Goal: Communication & Community: Connect with others

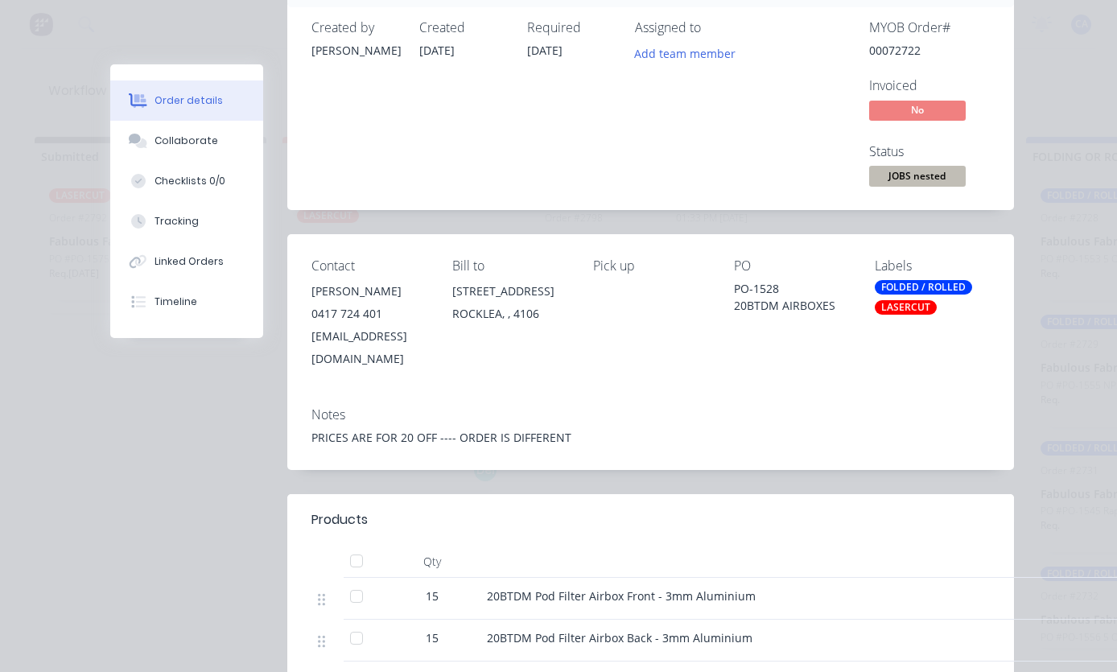
scroll to position [104, 0]
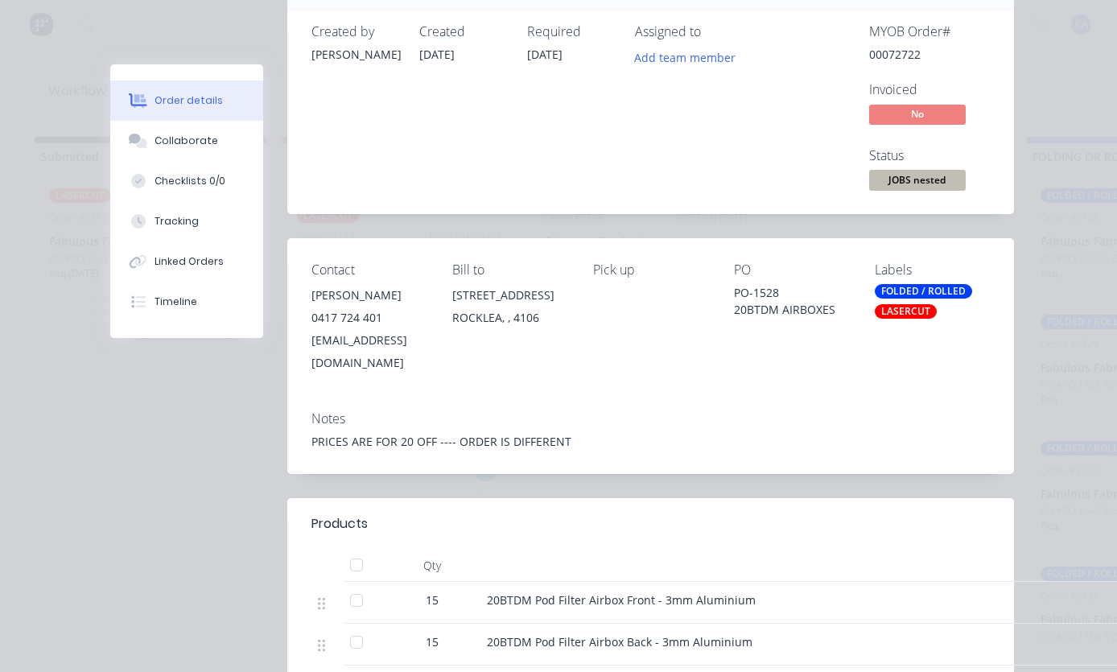
click at [152, 140] on button "Collaborate" at bounding box center [186, 141] width 153 height 40
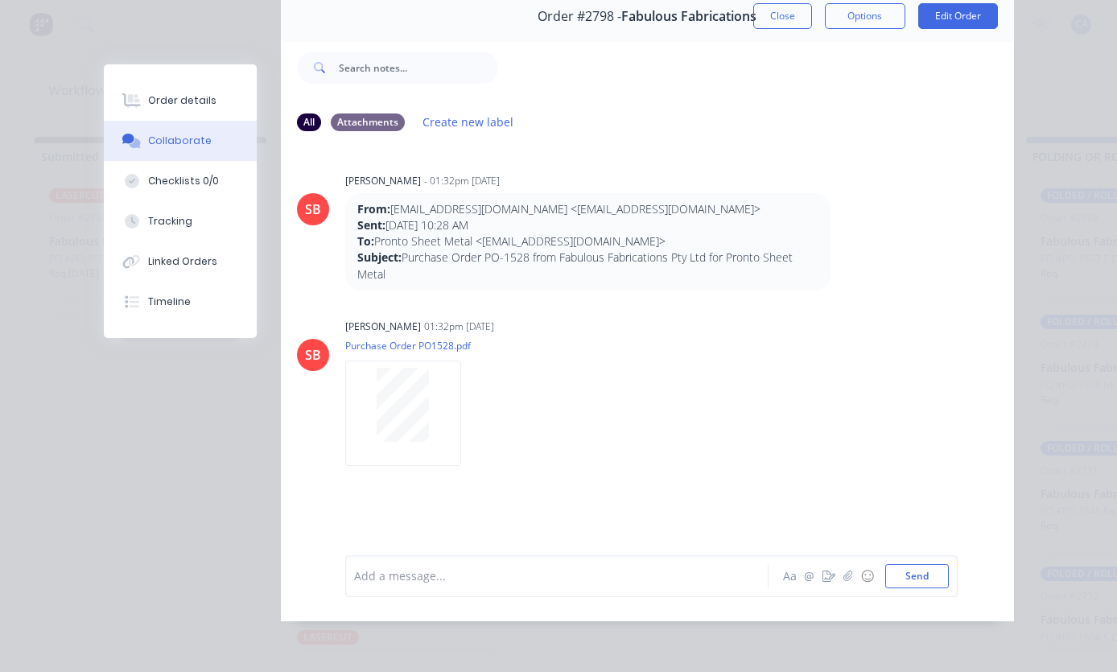
scroll to position [42, 0]
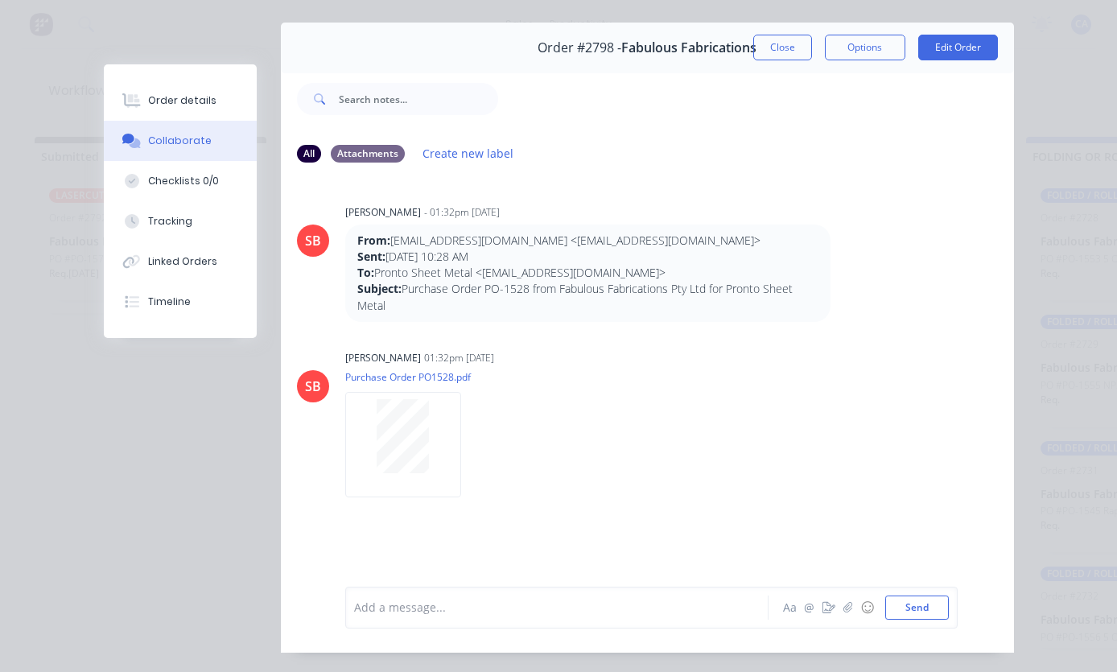
click at [786, 52] on button "Close" at bounding box center [782, 48] width 59 height 26
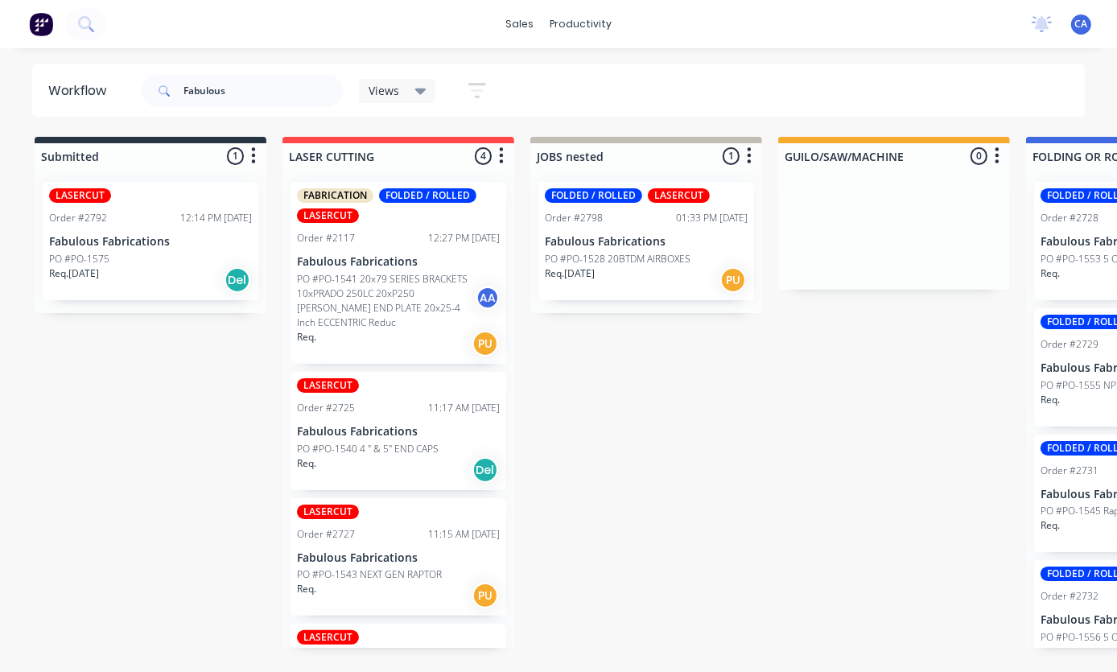
click at [986, 91] on div "Fabulous Views Save new view None (Default) edit Show/Hide statuses Show line i…" at bounding box center [611, 91] width 947 height 48
click at [232, 97] on input "Fabulous" at bounding box center [263, 91] width 159 height 32
type input "F"
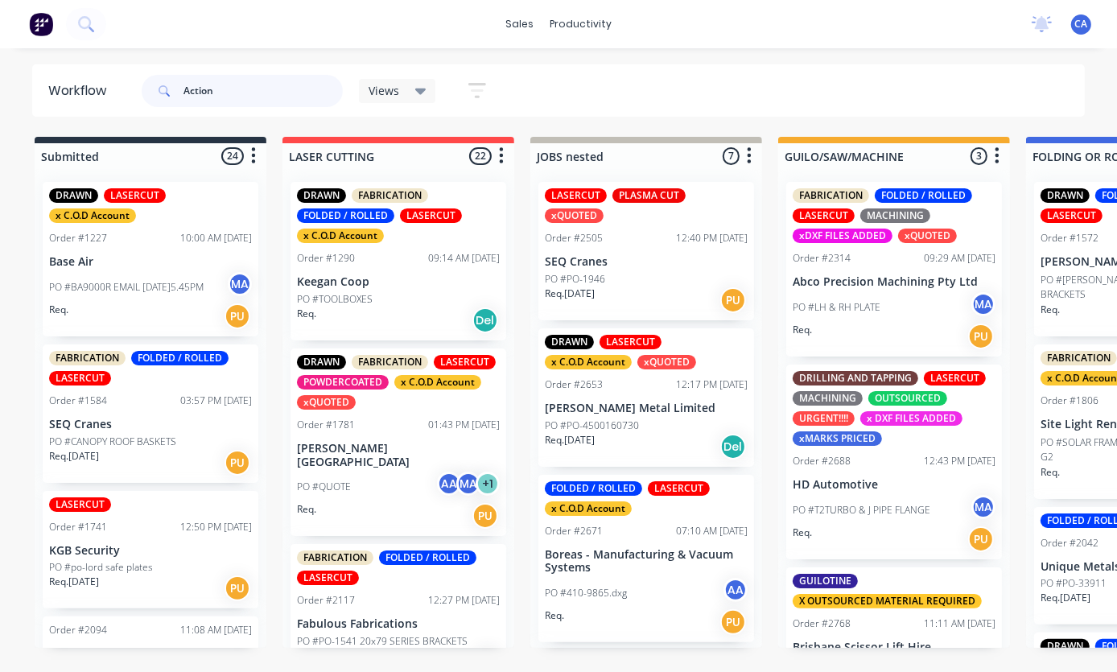
type input "Action"
click at [1010, 94] on div "Action Views Save new view None (Default) edit Show/Hide statuses Show line ite…" at bounding box center [611, 91] width 947 height 48
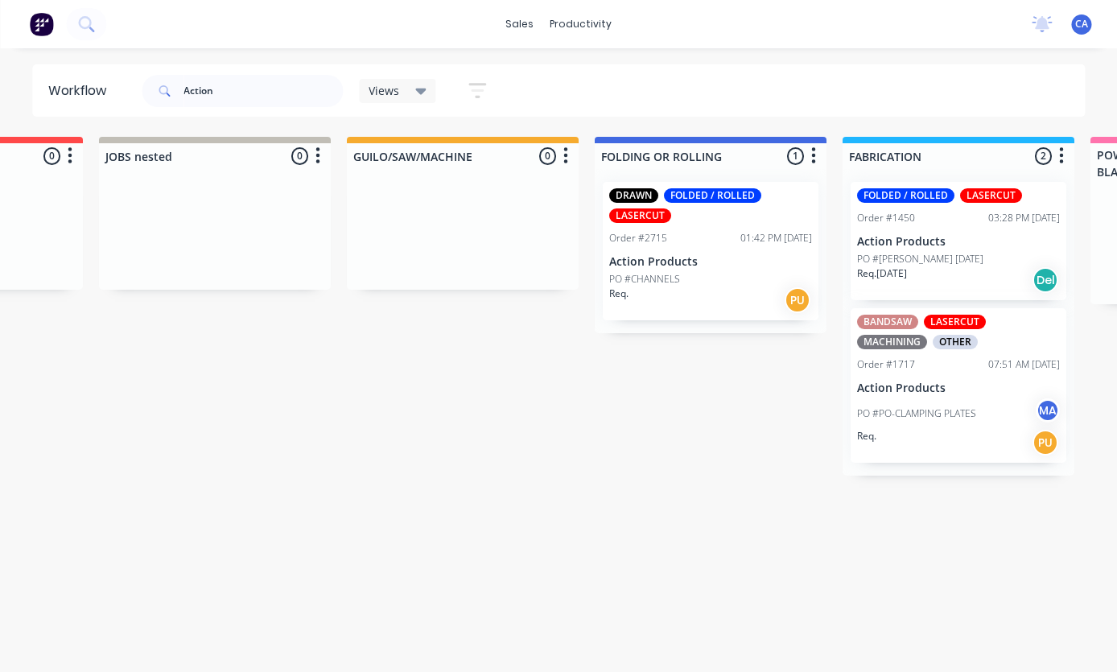
scroll to position [0, 431]
click at [756, 257] on p "Action Products" at bounding box center [711, 262] width 203 height 14
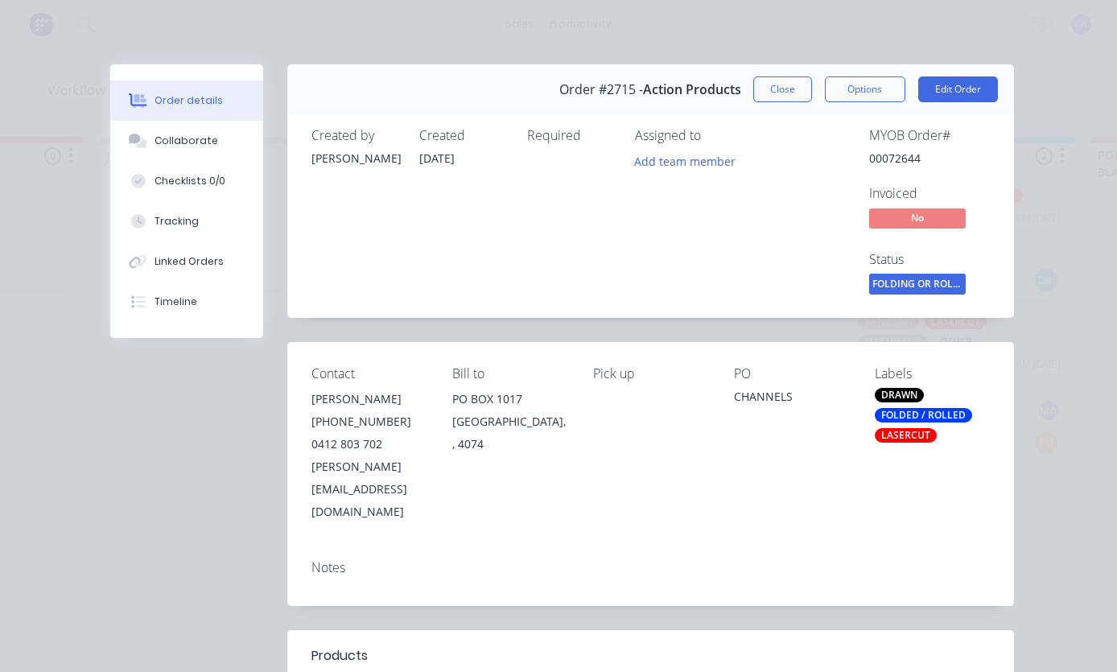
scroll to position [0, 0]
click at [158, 141] on div "Collaborate" at bounding box center [187, 141] width 64 height 14
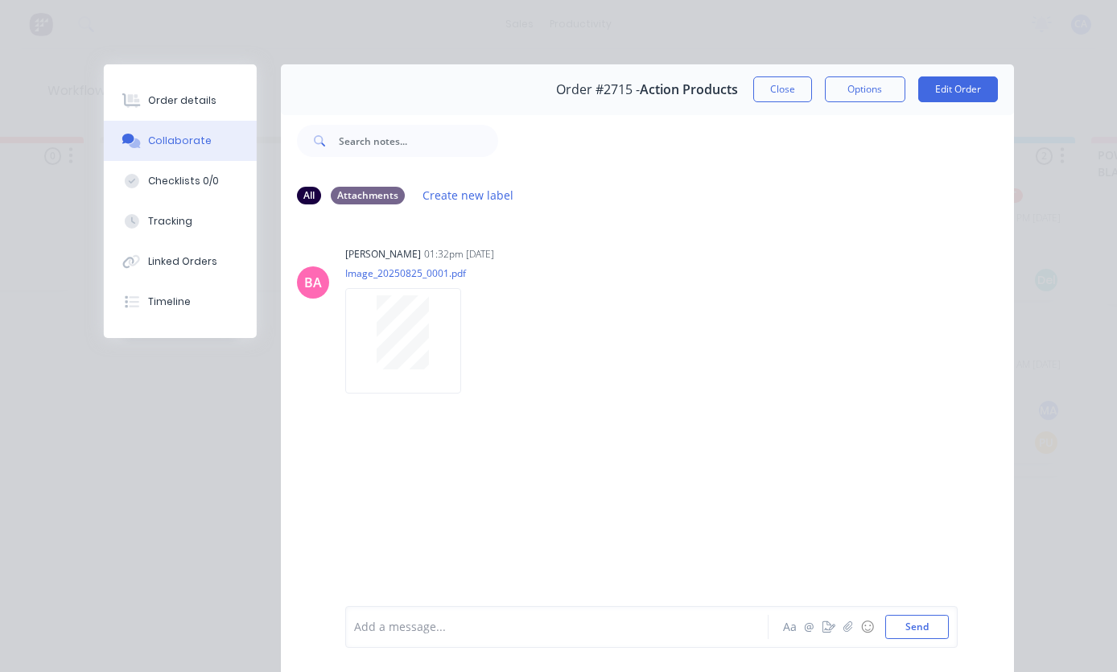
click at [849, 624] on icon "button" at bounding box center [848, 626] width 10 height 11
click at [940, 621] on button "Send" at bounding box center [917, 627] width 64 height 24
click at [168, 214] on button "Tracking" at bounding box center [180, 221] width 153 height 40
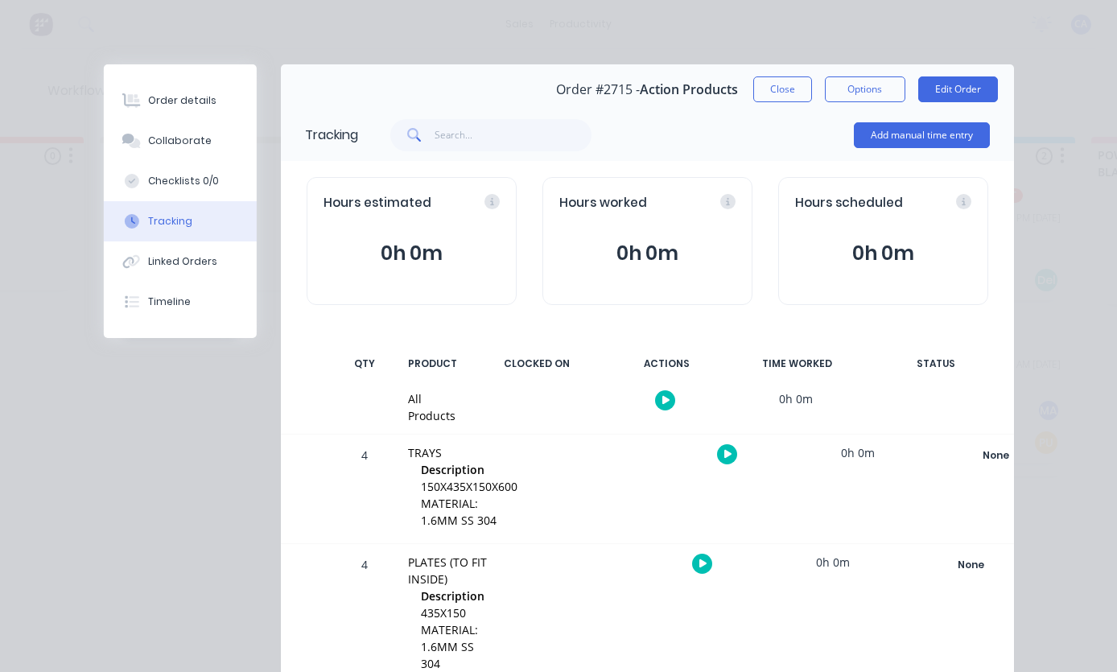
click at [788, 95] on button "Close" at bounding box center [782, 89] width 59 height 26
